Goal: Use online tool/utility: Utilize a website feature to perform a specific function

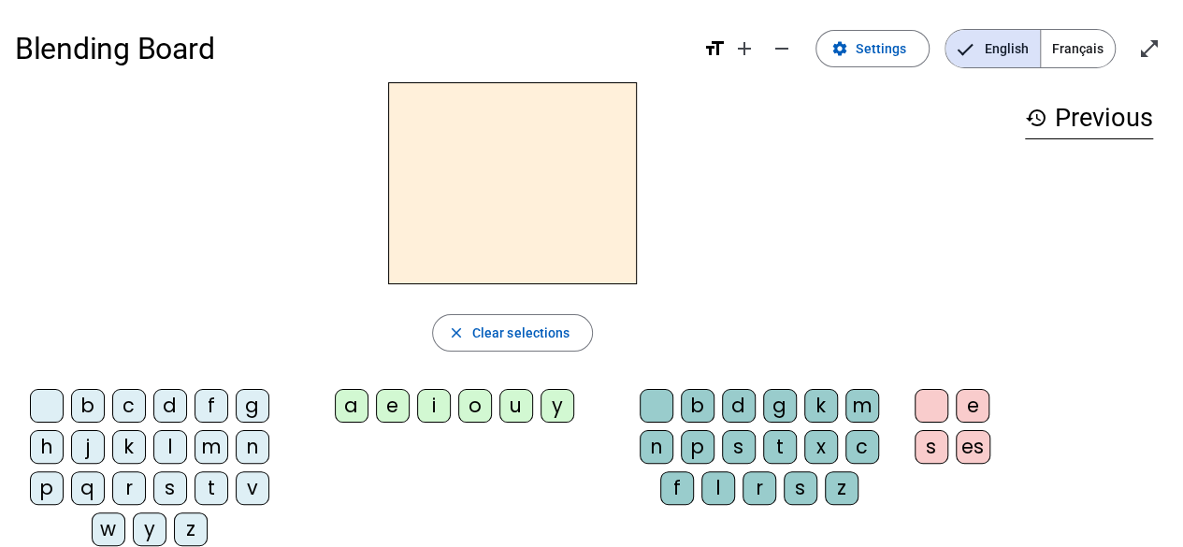
click at [1068, 54] on span "Français" at bounding box center [1078, 48] width 74 height 37
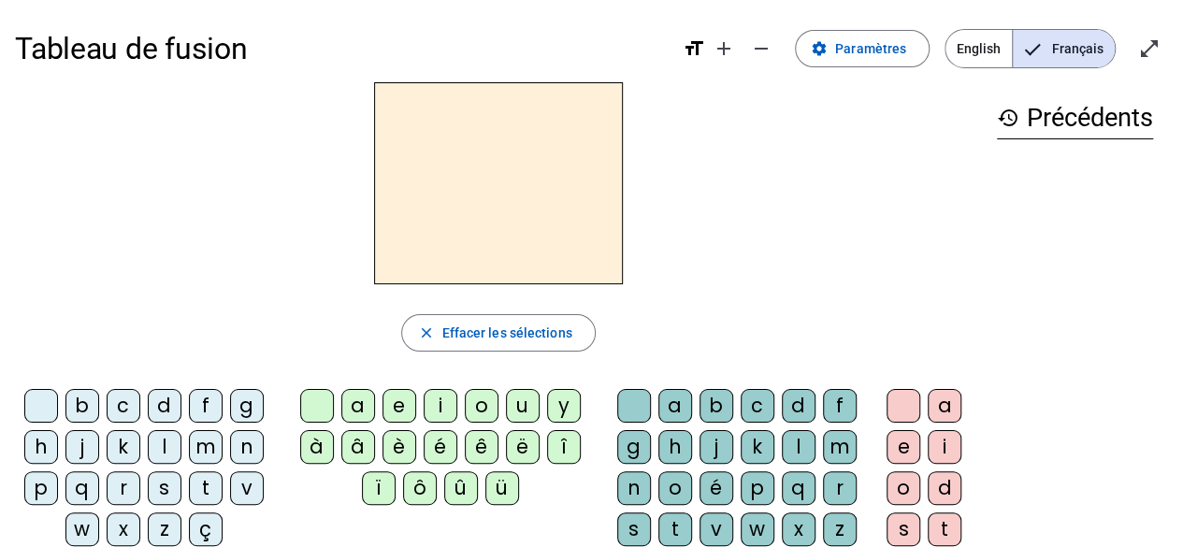
click at [206, 449] on div "m" at bounding box center [206, 447] width 34 height 34
click at [386, 452] on div "è" at bounding box center [399, 447] width 34 height 34
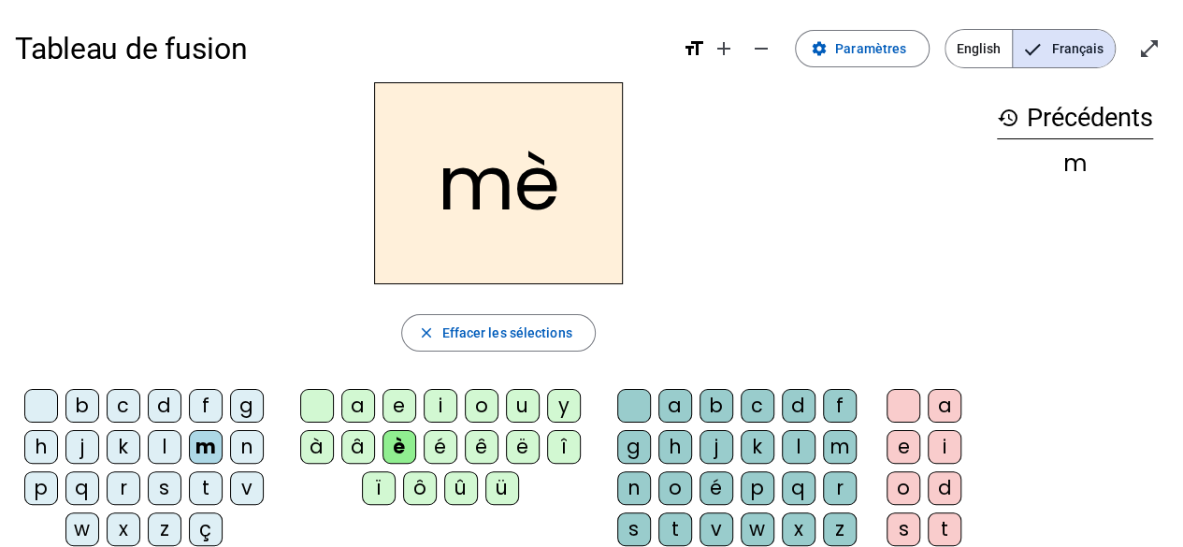
click at [829, 481] on div "r" at bounding box center [840, 488] width 34 height 34
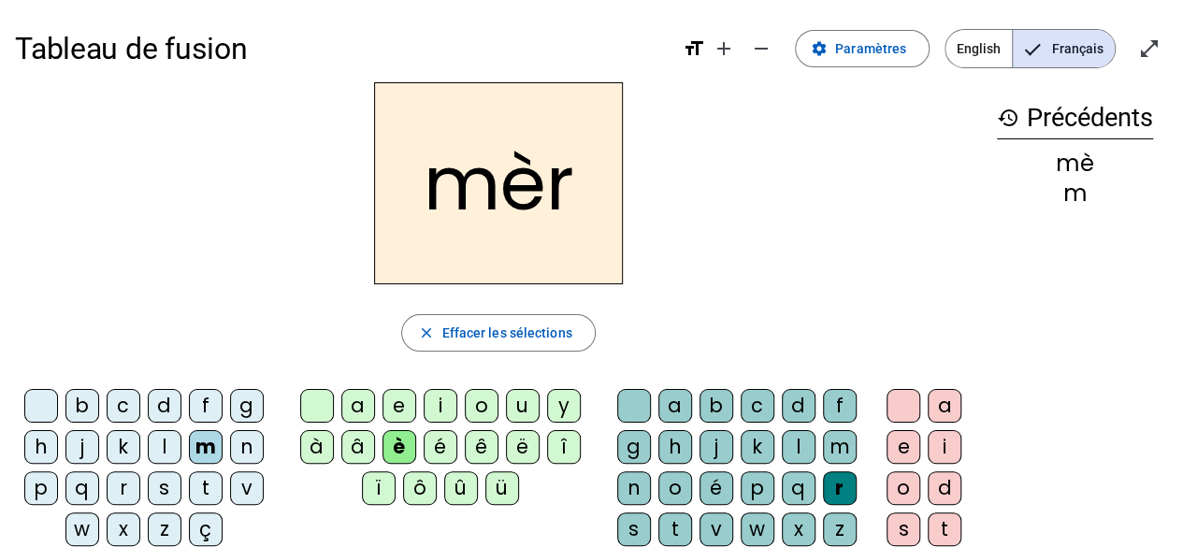
click at [402, 411] on div "e" at bounding box center [399, 406] width 34 height 34
click at [568, 205] on h2 "mer" at bounding box center [498, 183] width 249 height 202
click at [400, 409] on div "e" at bounding box center [399, 406] width 34 height 34
click at [1074, 170] on div "mèr" at bounding box center [1075, 163] width 156 height 22
click at [1072, 196] on div "mè" at bounding box center [1075, 193] width 156 height 22
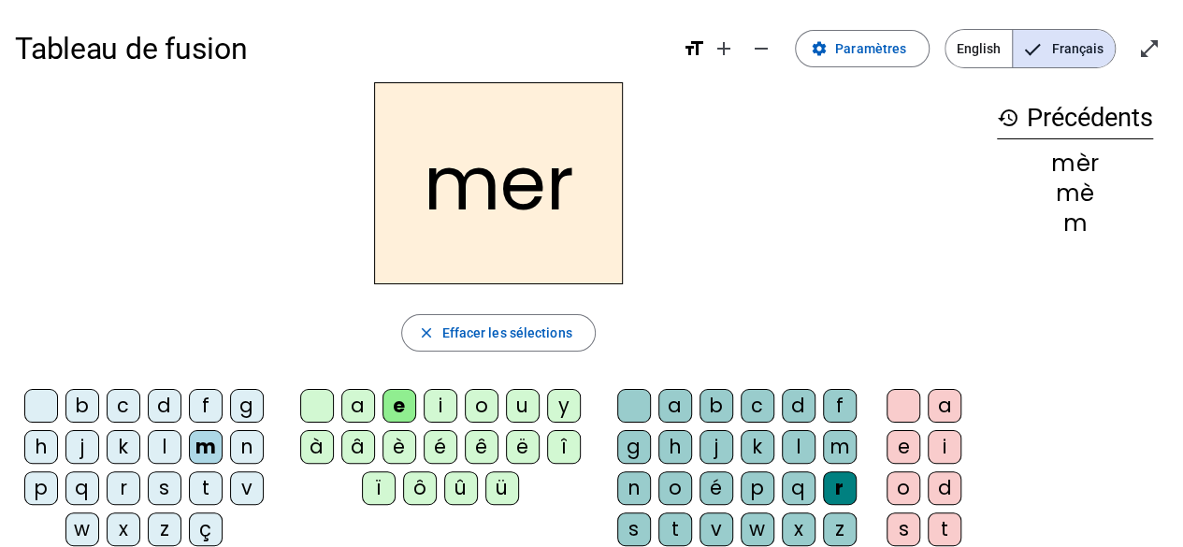
click at [1077, 224] on div "m" at bounding box center [1075, 223] width 156 height 22
click at [542, 319] on span "button" at bounding box center [498, 332] width 192 height 45
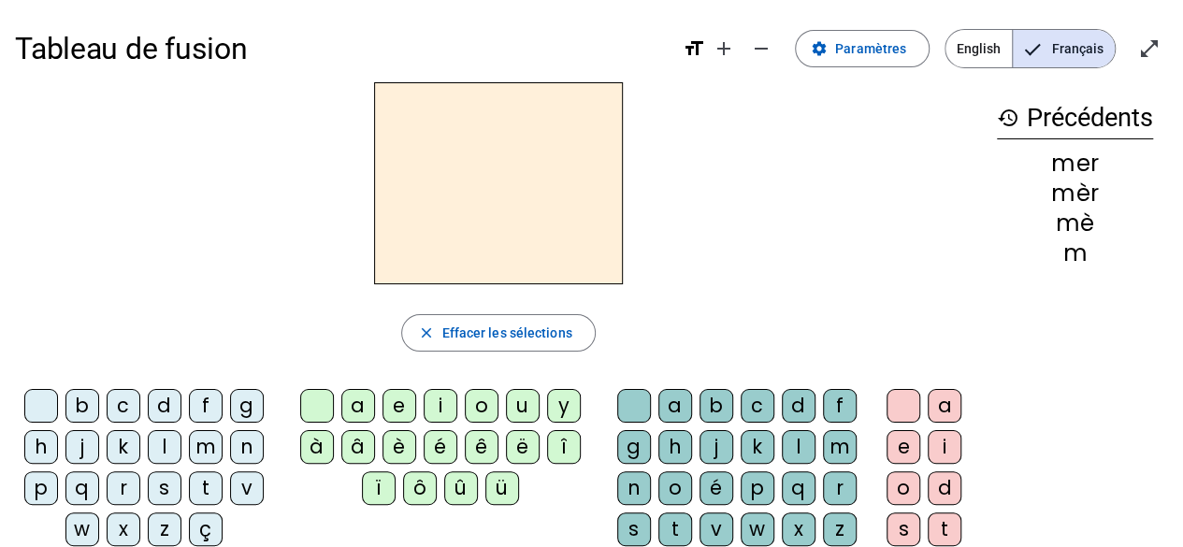
click at [834, 447] on div "m" at bounding box center [840, 447] width 34 height 34
click at [404, 451] on div "è" at bounding box center [399, 447] width 34 height 34
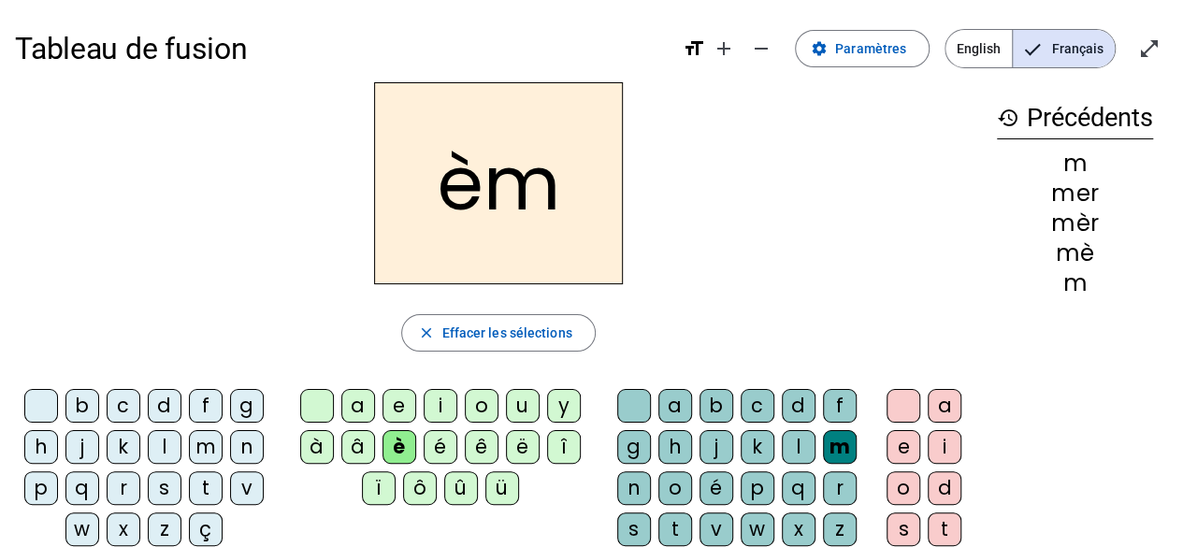
click at [129, 479] on div "r" at bounding box center [124, 488] width 34 height 34
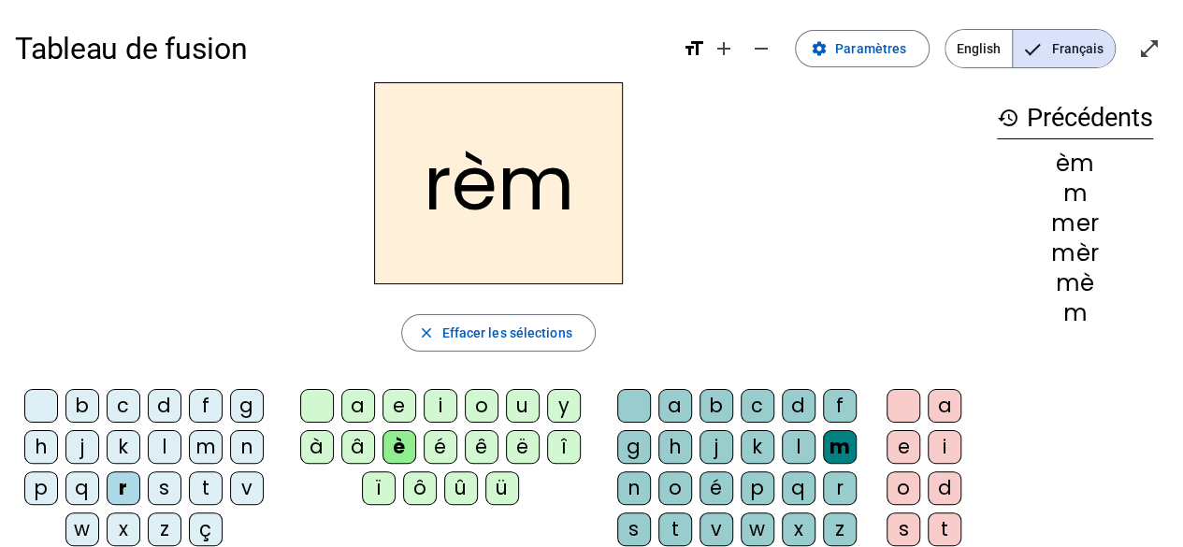
click at [405, 407] on div "e" at bounding box center [399, 406] width 34 height 34
click at [490, 333] on span "Effacer les sélections" at bounding box center [506, 333] width 130 height 22
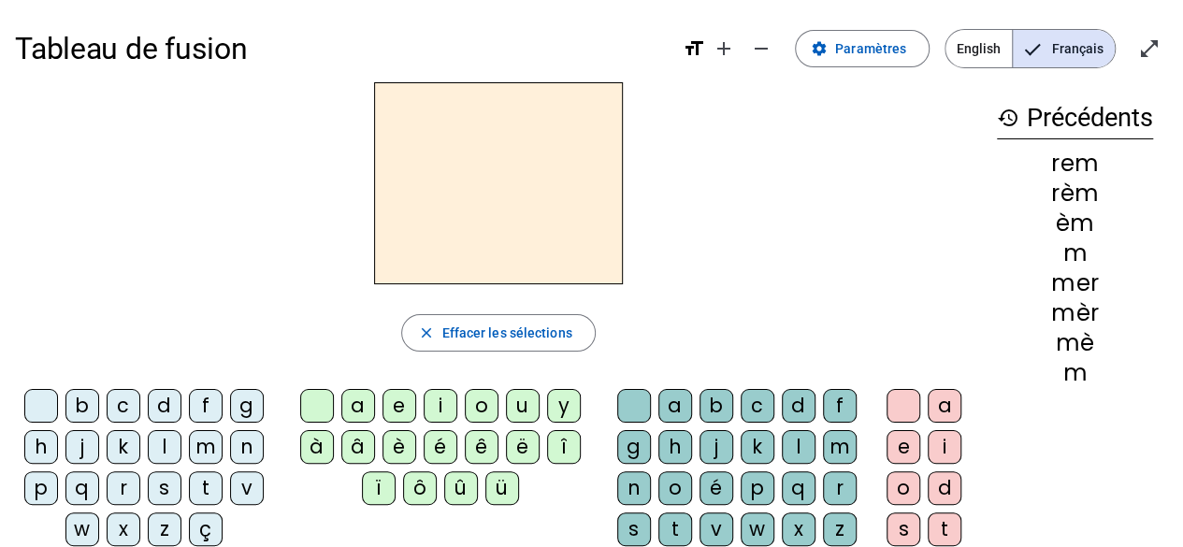
click at [832, 450] on div "m" at bounding box center [840, 447] width 34 height 34
click at [682, 496] on div "o" at bounding box center [675, 488] width 34 height 34
click at [673, 524] on div "t" at bounding box center [675, 529] width 34 height 34
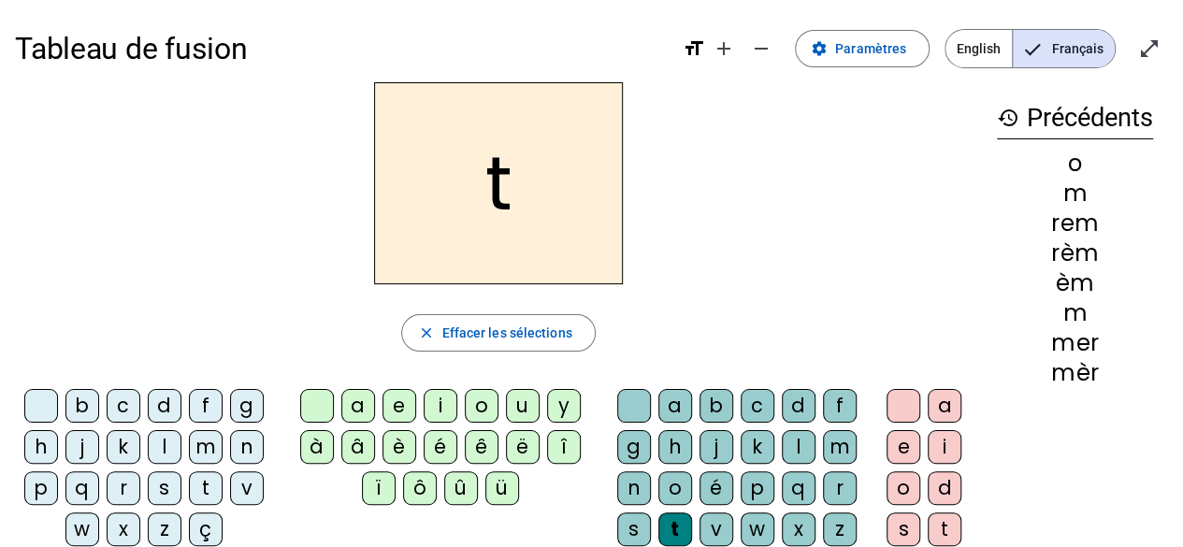
click at [206, 449] on div "m" at bounding box center [206, 447] width 34 height 34
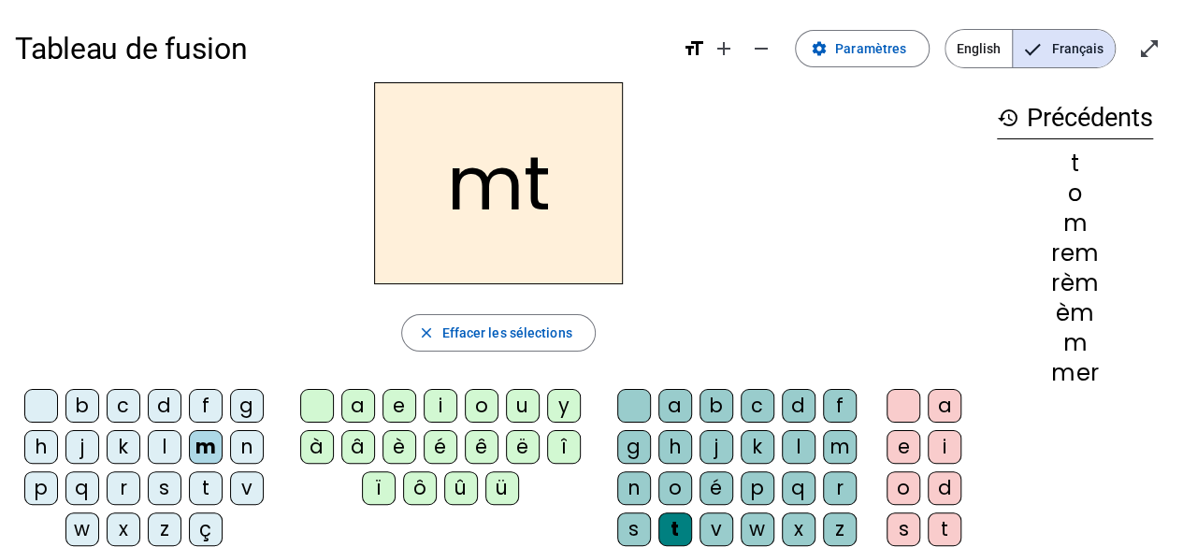
click at [475, 405] on div "o" at bounding box center [482, 406] width 34 height 34
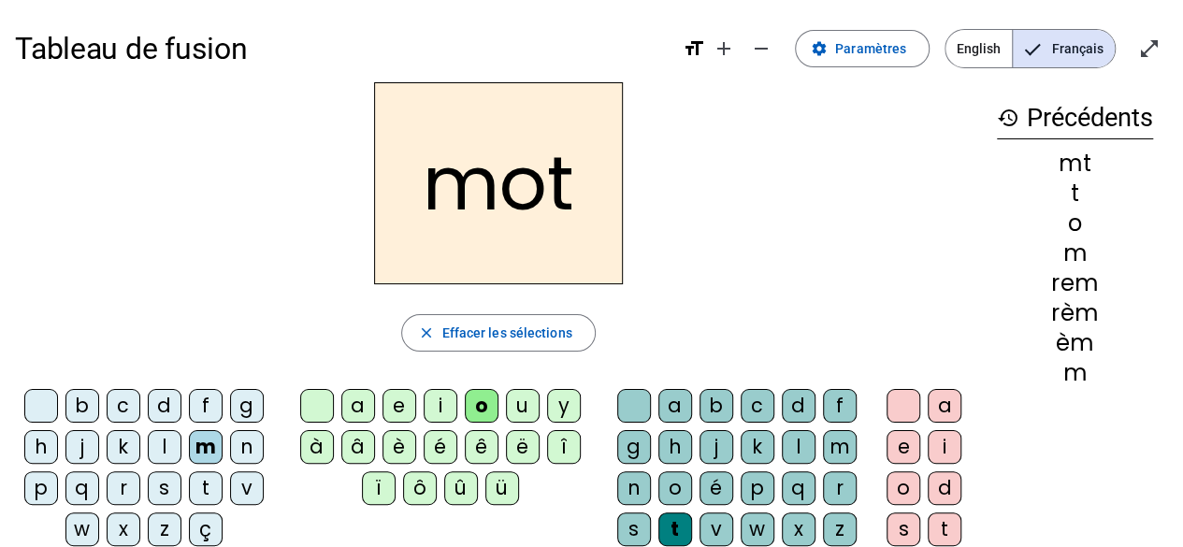
click at [680, 524] on div "t" at bounding box center [675, 529] width 34 height 34
click at [539, 325] on span "Effacer les sélections" at bounding box center [506, 333] width 130 height 22
